Goal: Task Accomplishment & Management: Manage account settings

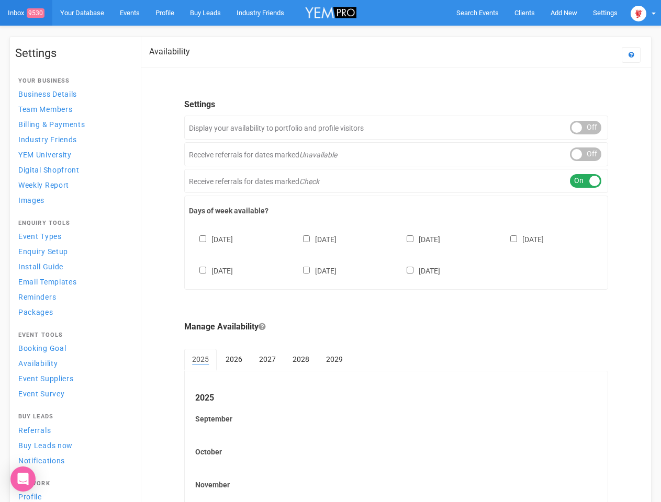
click at [330, 251] on div "[DATE] [DATE] [DATE] [DATE] [DATE] [DATE] [DATE]" at bounding box center [396, 250] width 415 height 63
click at [477, 13] on span "Search Events" at bounding box center [477, 13] width 42 height 8
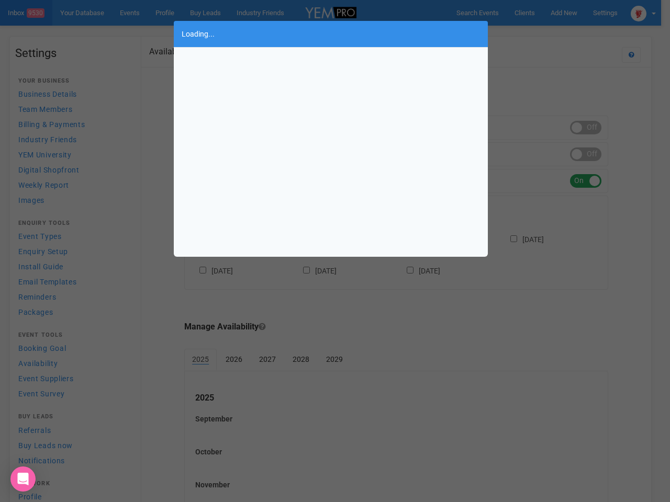
click at [564, 13] on div "Loading..." at bounding box center [335, 251] width 670 height 502
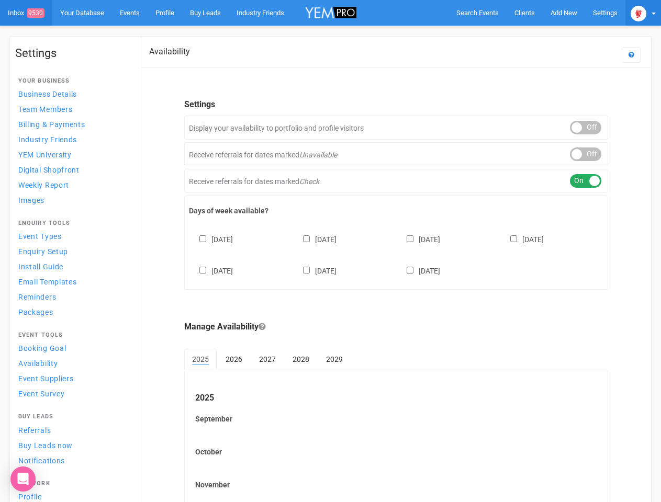
click at [643, 13] on img at bounding box center [639, 14] width 16 height 16
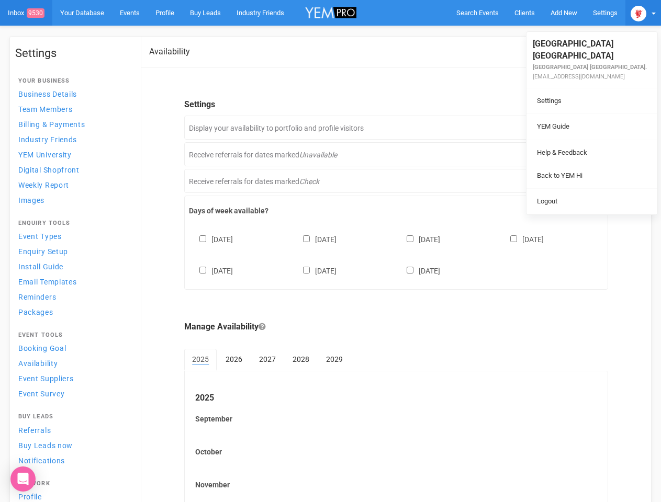
click at [586, 128] on div "ON OFF" at bounding box center [585, 128] width 31 height 14
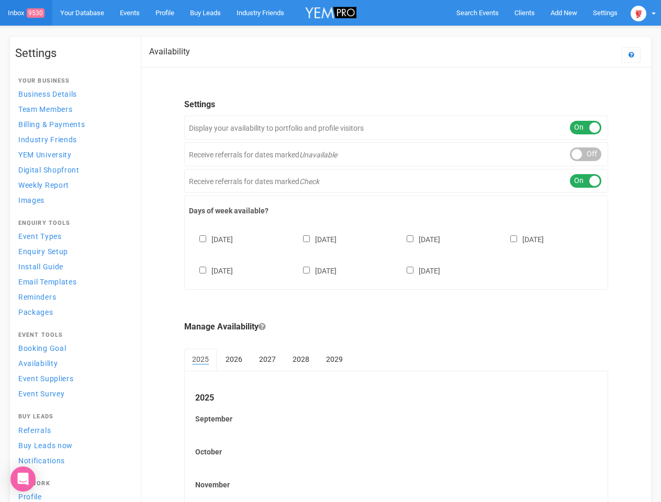
click at [586, 154] on div "ON OFF" at bounding box center [585, 155] width 31 height 14
click at [586, 181] on div "ON OFF" at bounding box center [585, 181] width 31 height 14
click at [396, 254] on div "[DATE] [DATE] [DATE] [DATE] [DATE] [DATE] [DATE]" at bounding box center [396, 250] width 415 height 63
